Goal: Transaction & Acquisition: Purchase product/service

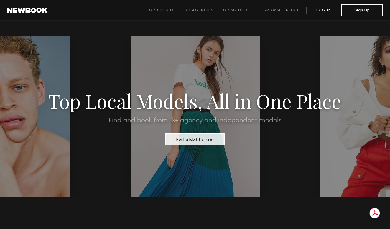
click at [325, 11] on link "Log in" at bounding box center [323, 10] width 35 height 7
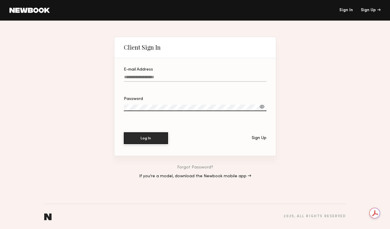
click at [167, 85] on div at bounding box center [195, 85] width 143 height 5
click at [167, 82] on input "E-mail Address" at bounding box center [195, 78] width 143 height 7
click at [164, 80] on input "E-mail Address" at bounding box center [195, 78] width 143 height 7
type input "**********"
click at [146, 136] on button "Log In" at bounding box center [146, 138] width 44 height 12
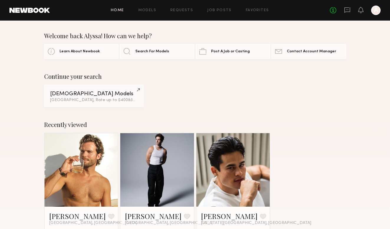
click at [153, 7] on div "Home Models Requests Job Posts Favorites Sign Out No fees up to $5,000 A" at bounding box center [215, 10] width 330 height 9
click at [149, 11] on link "Models" at bounding box center [147, 11] width 18 height 4
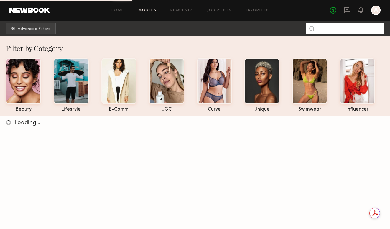
click at [339, 26] on input at bounding box center [345, 28] width 78 height 11
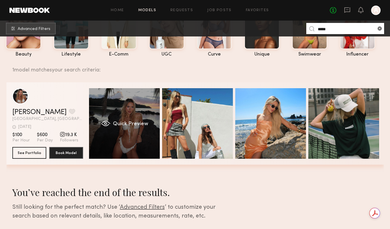
scroll to position [56, 0]
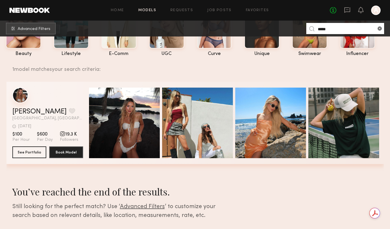
type input "*****"
click at [23, 95] on div "grid" at bounding box center [20, 95] width 16 height 16
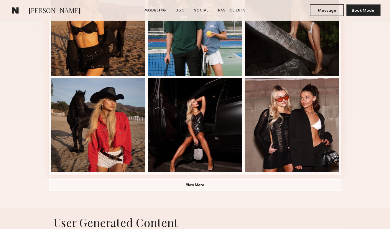
scroll to position [386, 0]
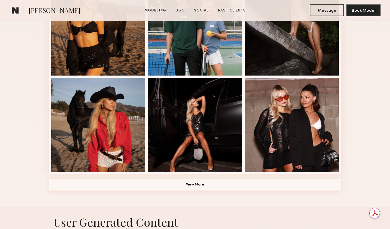
click at [153, 188] on button "View More" at bounding box center [195, 185] width 292 height 12
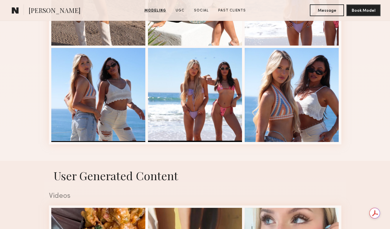
scroll to position [706, 0]
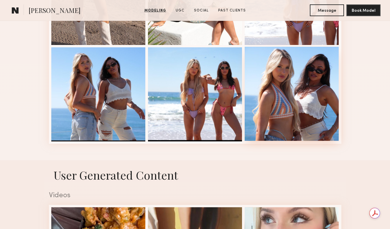
click at [281, 107] on div at bounding box center [291, 94] width 94 height 94
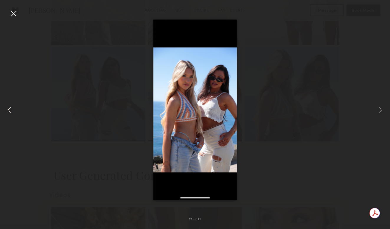
click at [12, 112] on common-icon at bounding box center [9, 109] width 9 height 9
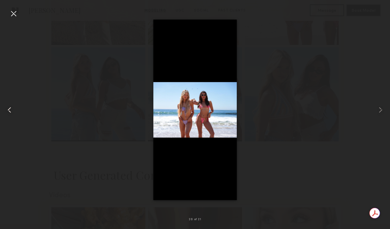
click at [12, 112] on common-icon at bounding box center [9, 109] width 9 height 9
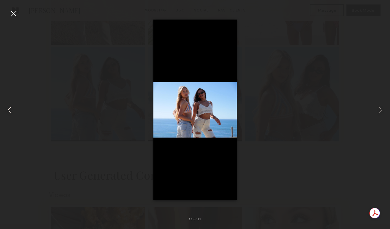
click at [12, 112] on common-icon at bounding box center [9, 109] width 9 height 9
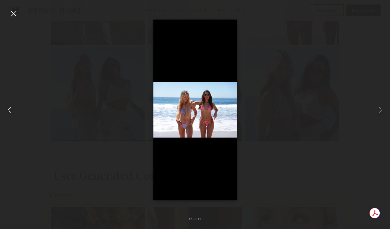
click at [12, 112] on common-icon at bounding box center [9, 109] width 9 height 9
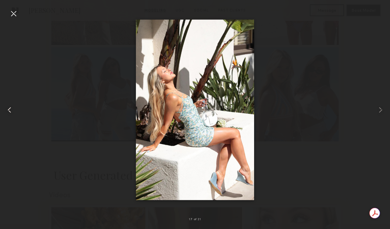
click at [12, 112] on common-icon at bounding box center [9, 109] width 9 height 9
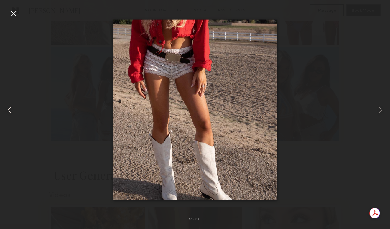
click at [12, 112] on common-icon at bounding box center [9, 109] width 9 height 9
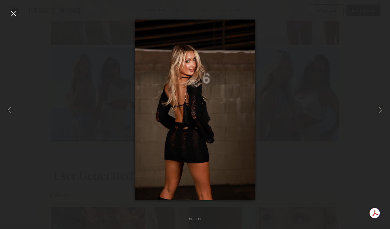
click at [16, 12] on div at bounding box center [13, 13] width 9 height 9
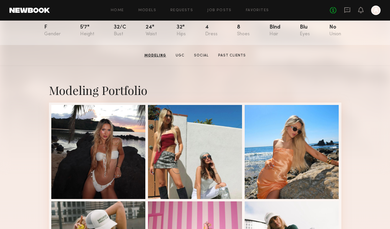
scroll to position [66, 0]
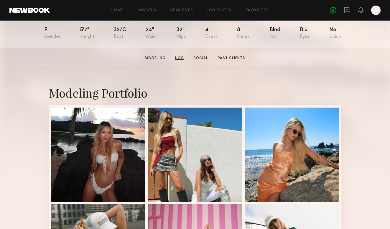
click at [179, 57] on link "UGC" at bounding box center [180, 58] width 14 height 5
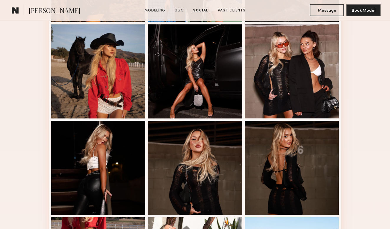
scroll to position [396, 0]
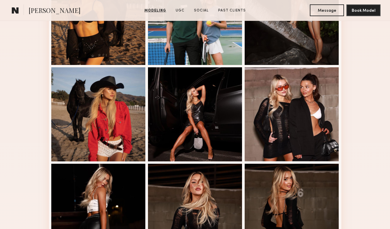
click at [230, 8] on section "Modeling UGC Social Past Clients" at bounding box center [195, 10] width 106 height 6
click at [229, 10] on link "Past Clients" at bounding box center [232, 10] width 32 height 5
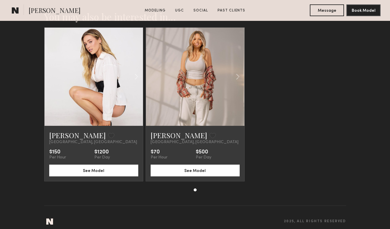
scroll to position [1454, 0]
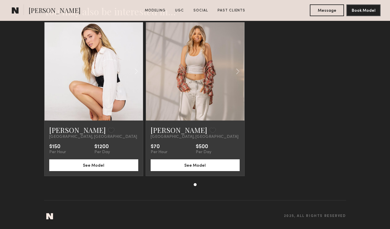
click at [206, 86] on link at bounding box center [195, 71] width 34 height 98
